Goal: Task Accomplishment & Management: Use online tool/utility

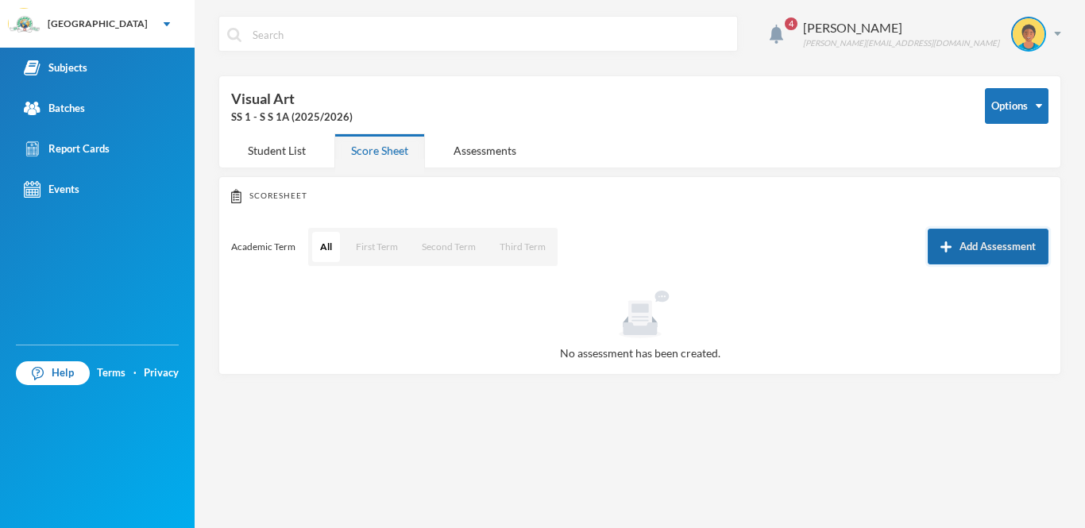
click at [957, 247] on button "Add Assessment" at bounding box center [988, 247] width 121 height 36
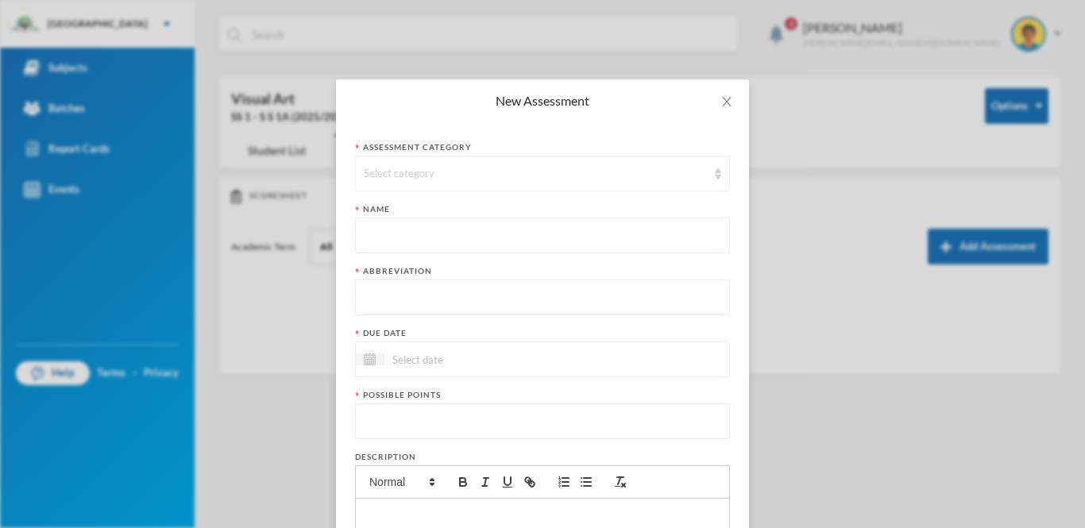
click at [660, 173] on div "Select category" at bounding box center [535, 174] width 343 height 16
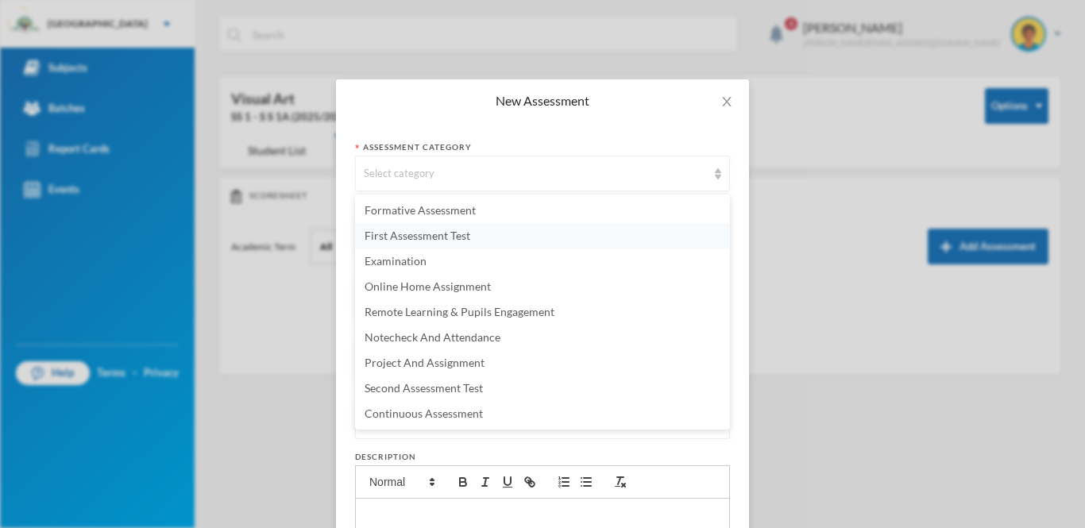
click at [500, 231] on li "First Assessment Test" at bounding box center [542, 235] width 375 height 25
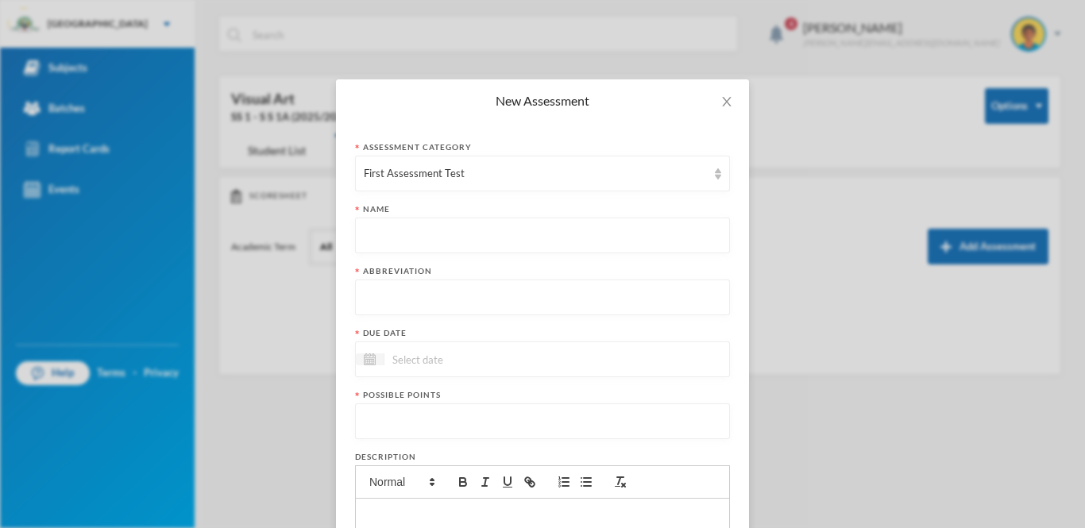
click at [486, 231] on input "text" at bounding box center [542, 236] width 357 height 36
type input "First Continuous Assessment Test"
click at [469, 296] on input "text" at bounding box center [542, 298] width 357 height 36
type input "FCAT"
click at [366, 360] on img at bounding box center [370, 360] width 12 height 12
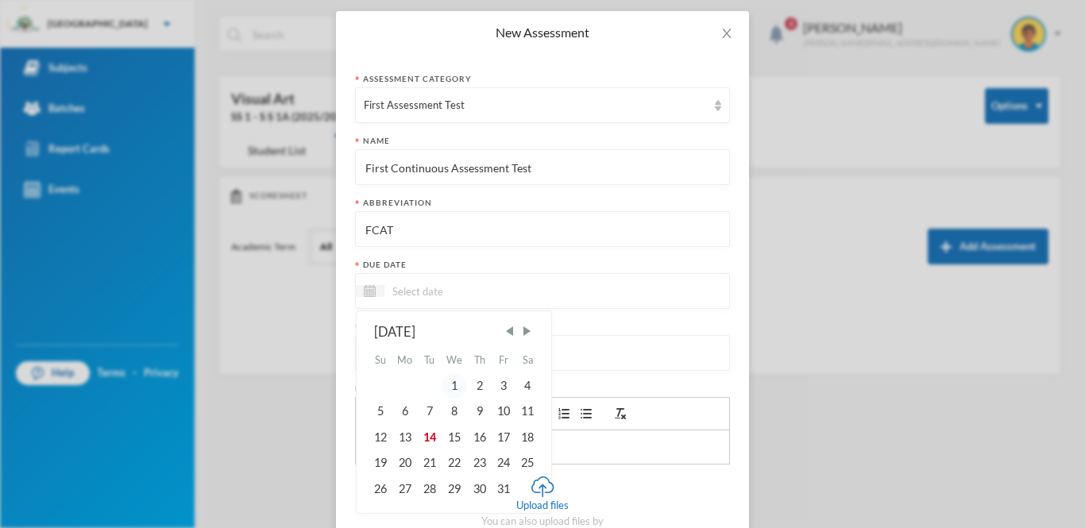
scroll to position [72, 0]
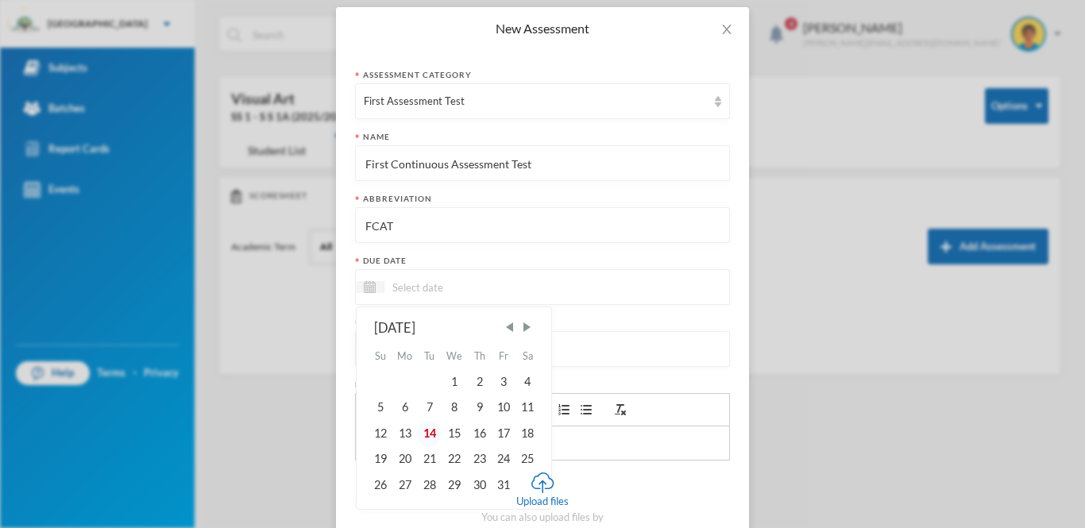
click at [430, 435] on div "14" at bounding box center [429, 433] width 24 height 25
type input "14/10/2025"
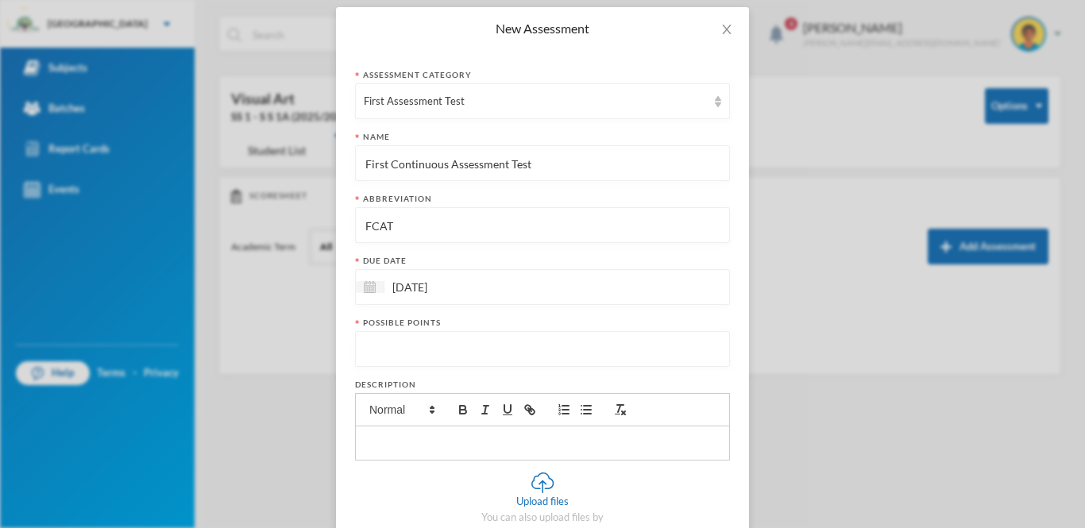
click at [446, 350] on input "number" at bounding box center [542, 350] width 357 height 36
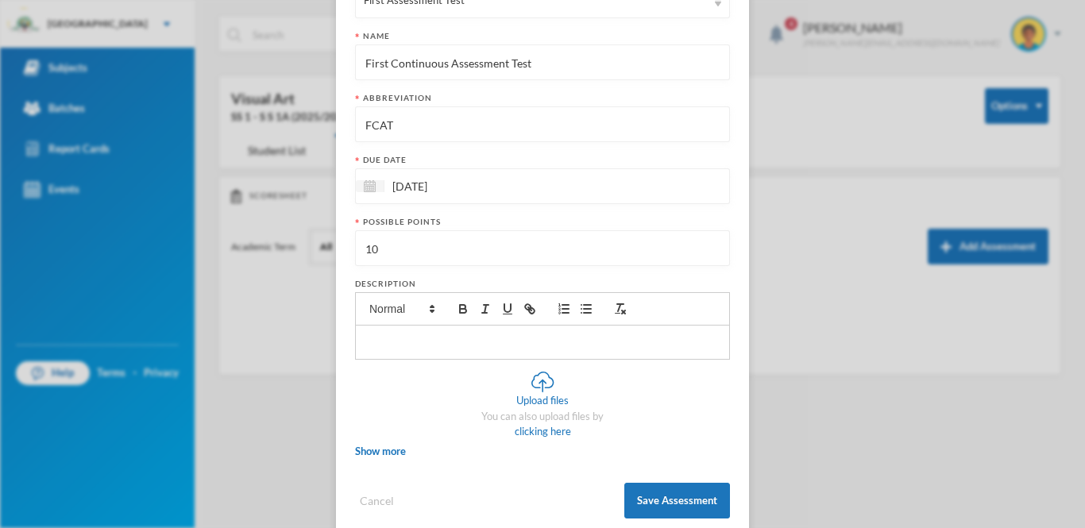
scroll to position [200, 0]
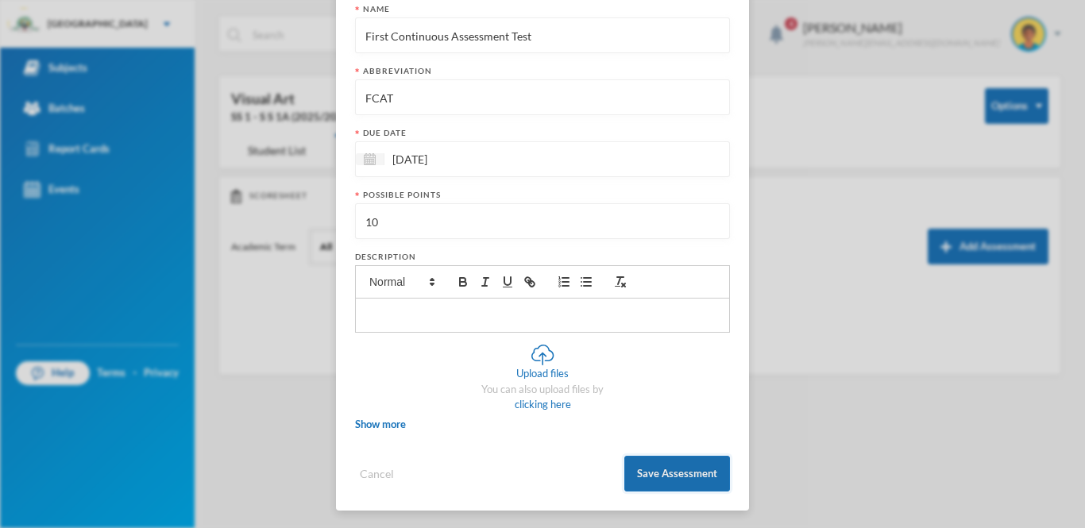
type input "10"
click at [686, 475] on button "Save Assessment" at bounding box center [677, 474] width 106 height 36
click at [694, 475] on button "Save Assessment" at bounding box center [677, 474] width 106 height 36
click at [668, 462] on button "Save Assessment" at bounding box center [677, 474] width 106 height 36
click at [791, 474] on div "New Assessment Assessment category First Assessment Test Name First Continuous …" at bounding box center [542, 264] width 1085 height 528
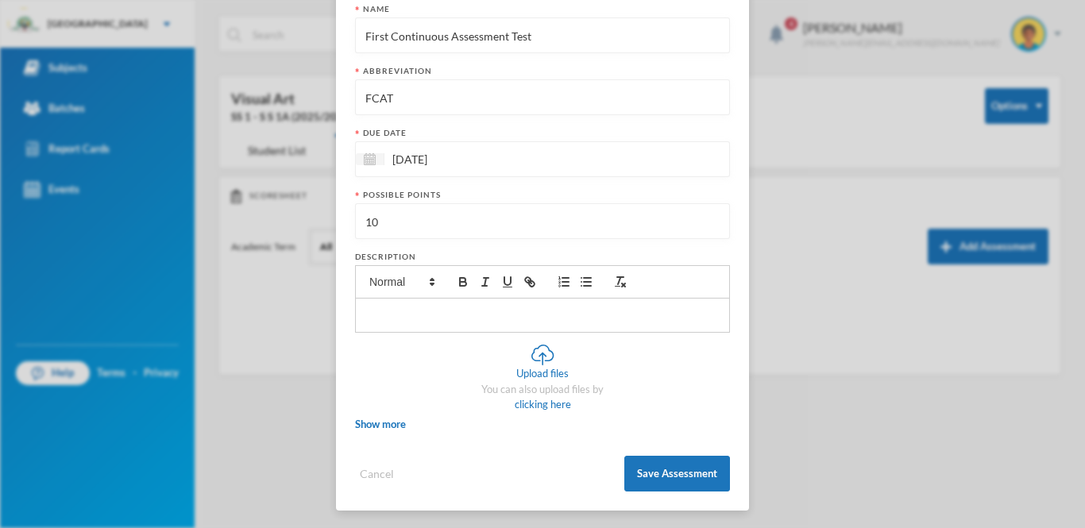
scroll to position [0, 0]
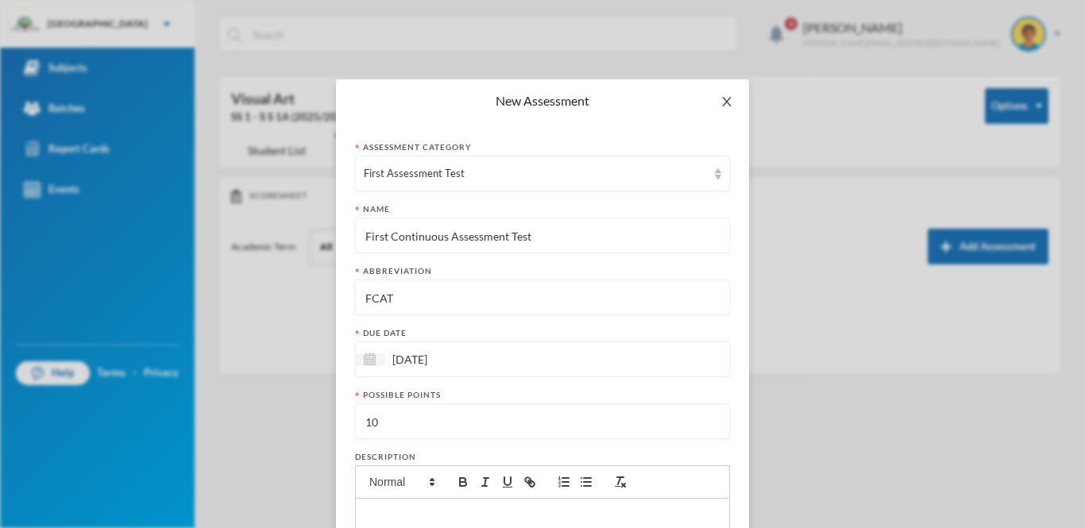
click at [732, 95] on icon "icon: close" at bounding box center [727, 101] width 13 height 13
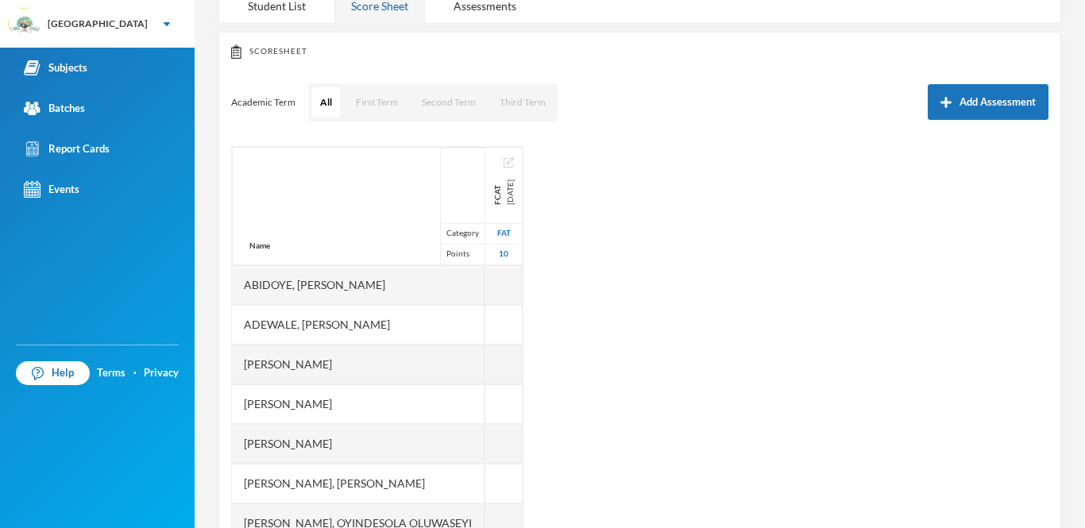
scroll to position [195, 0]
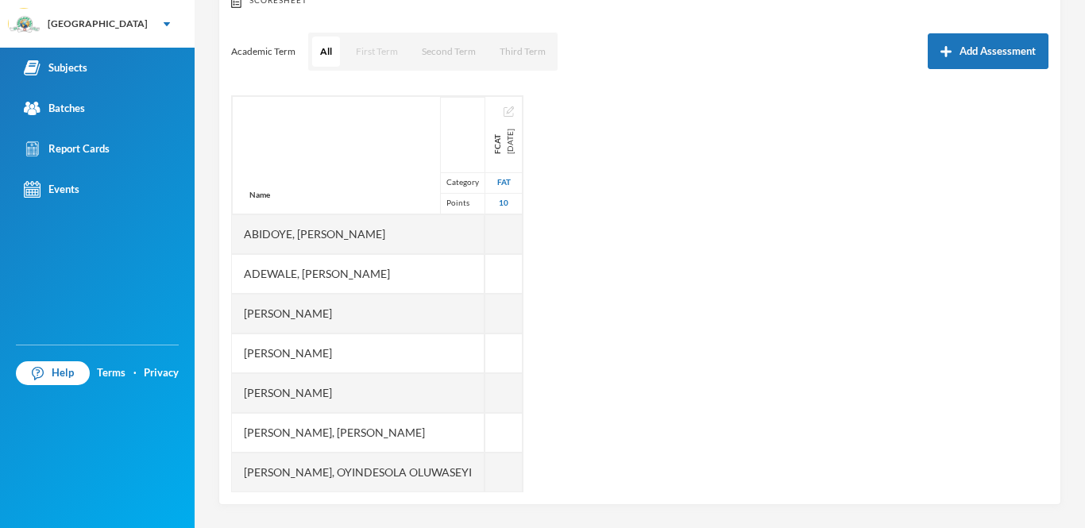
click at [376, 52] on button "First Term" at bounding box center [377, 52] width 58 height 30
click at [330, 52] on button "All" at bounding box center [325, 52] width 27 height 30
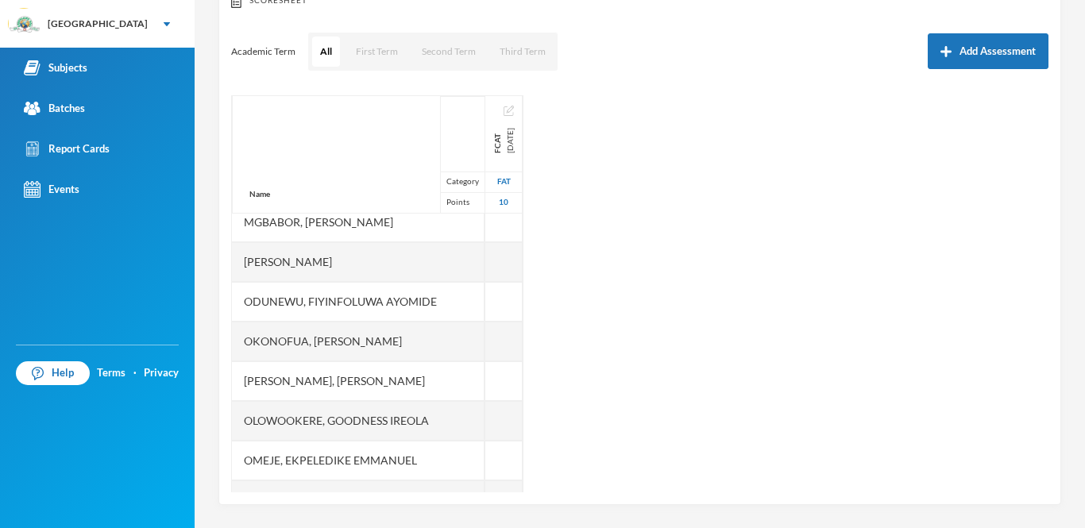
scroll to position [0, 0]
